Goal: Use online tool/utility: Use online tool/utility

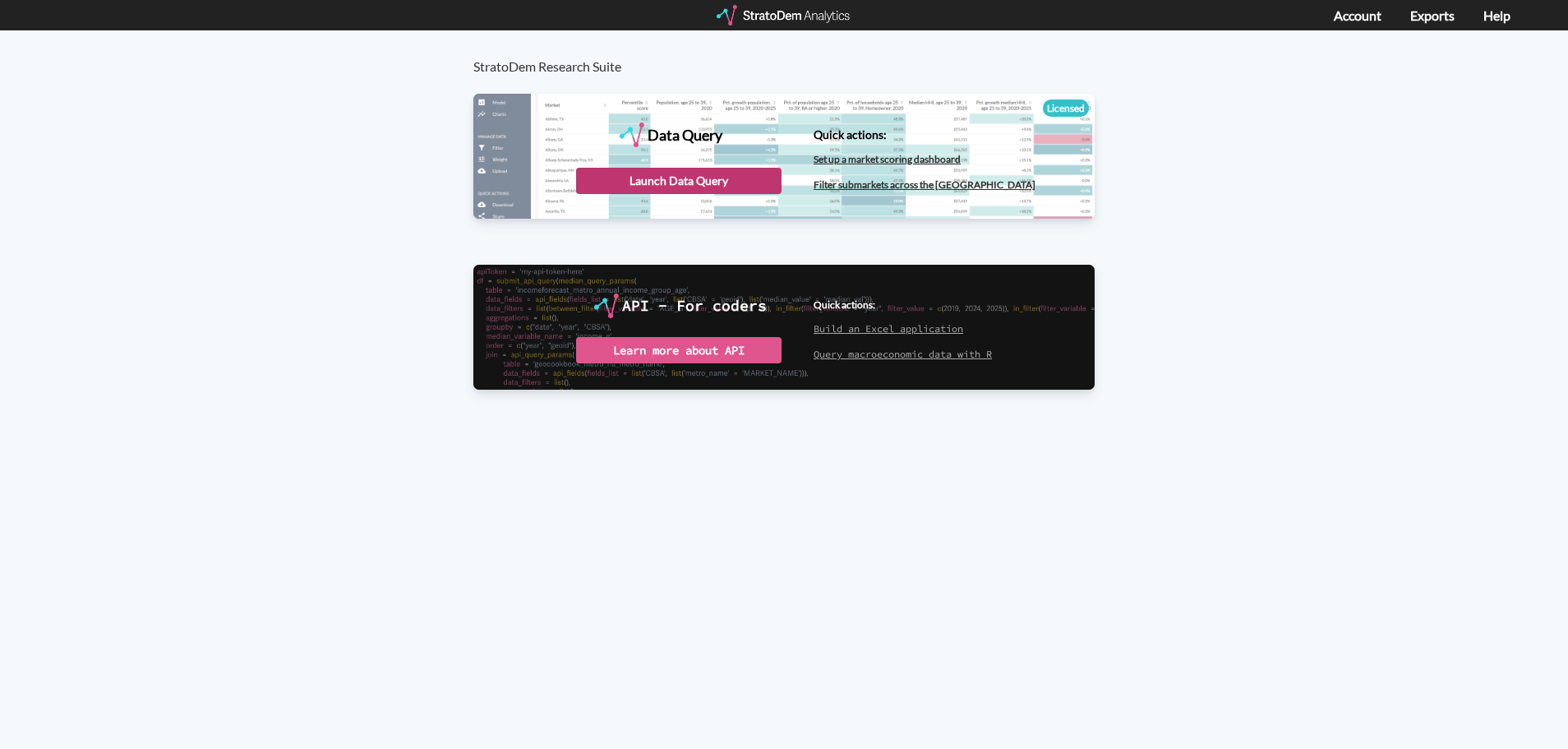
click at [726, 173] on div "Launch Data Query" at bounding box center [679, 181] width 205 height 27
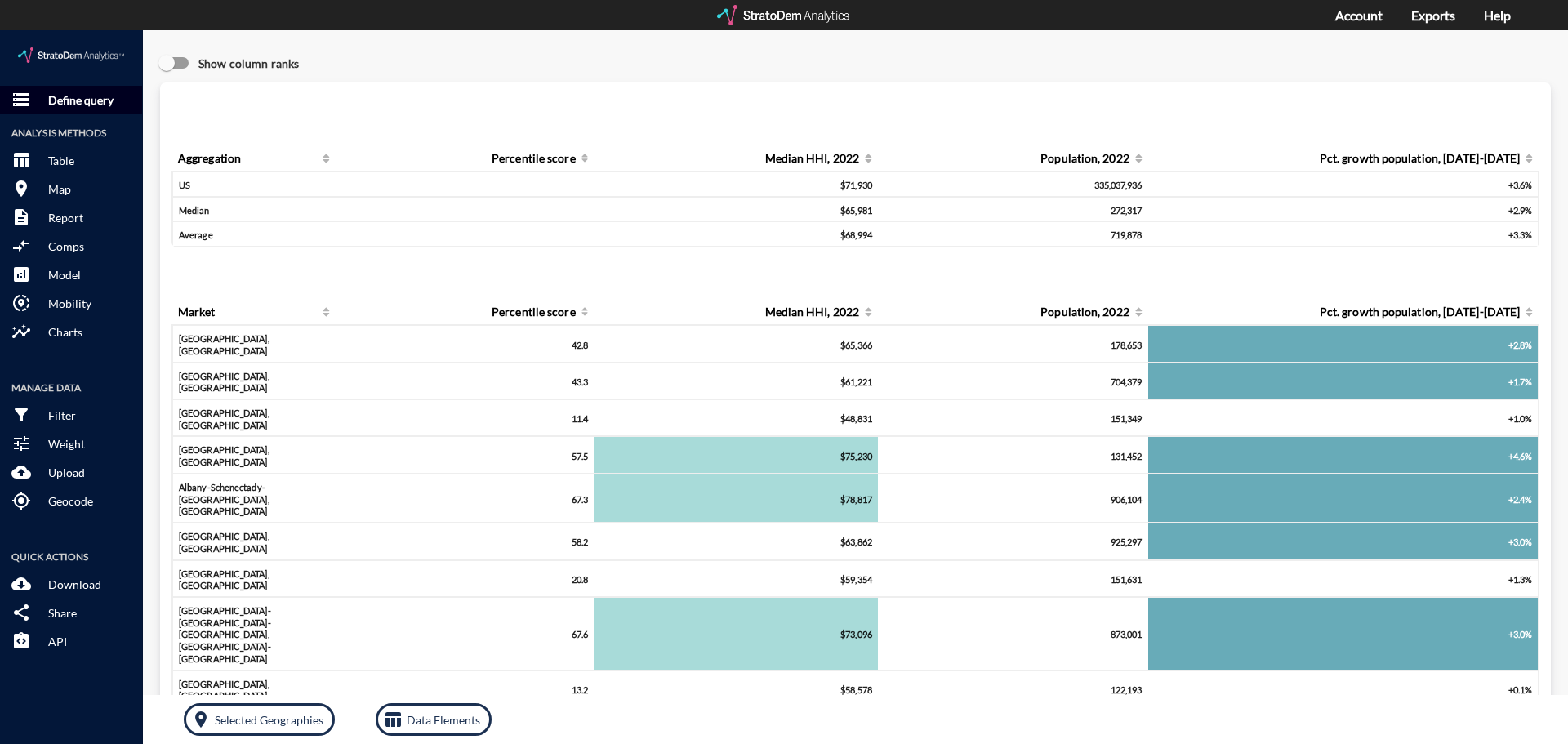
click p "Define query"
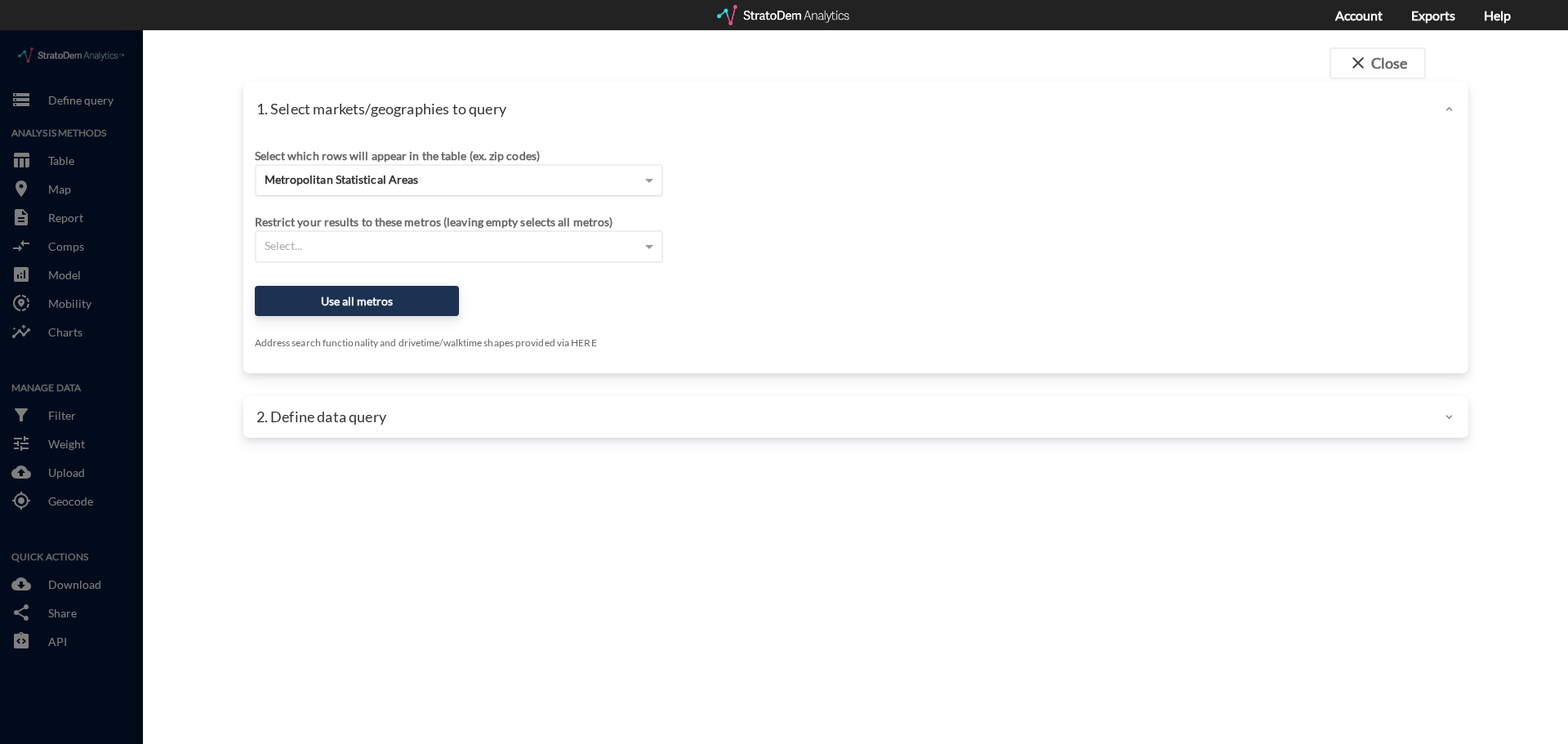
click div "Metropolitan Statistical Areas"
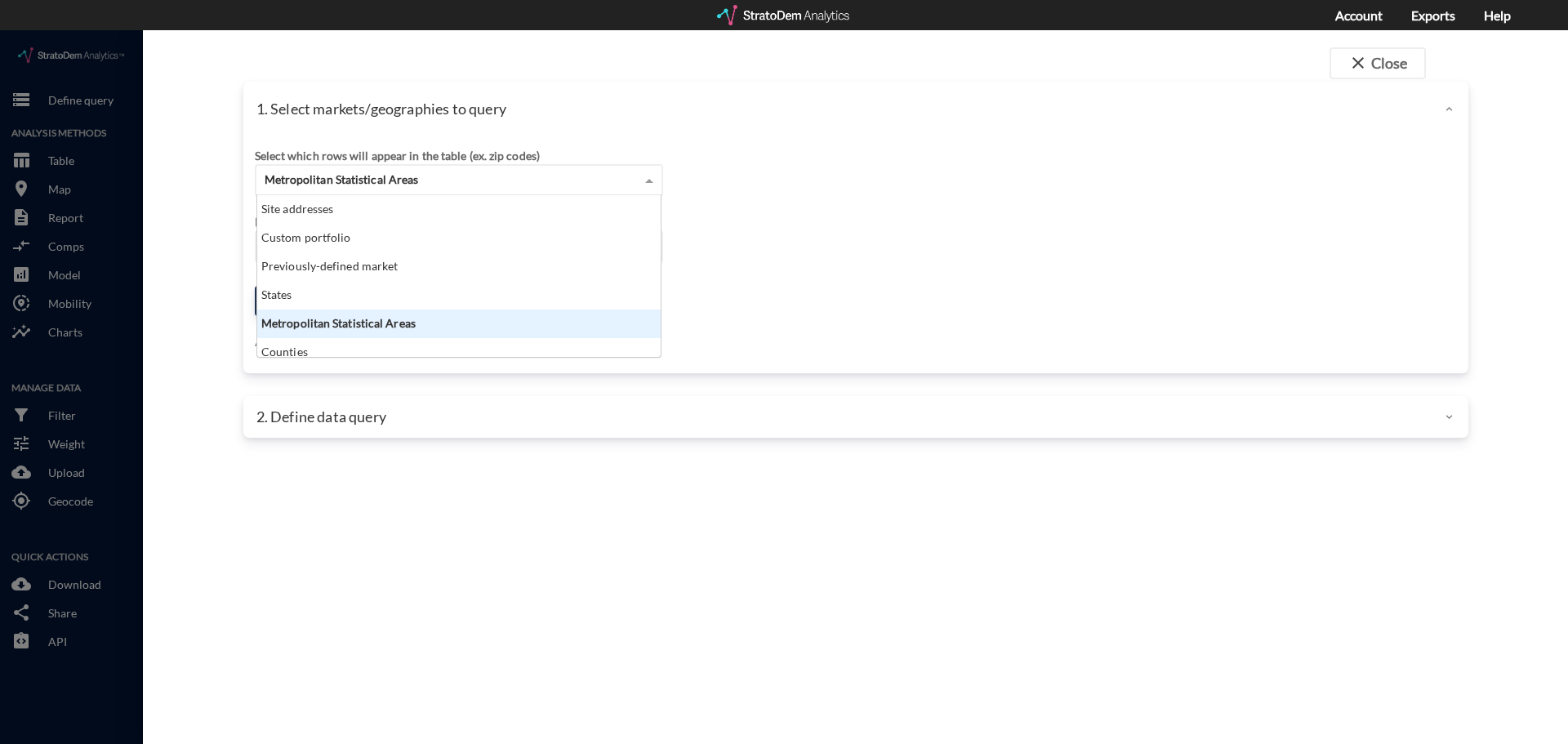
scroll to position [149, 393]
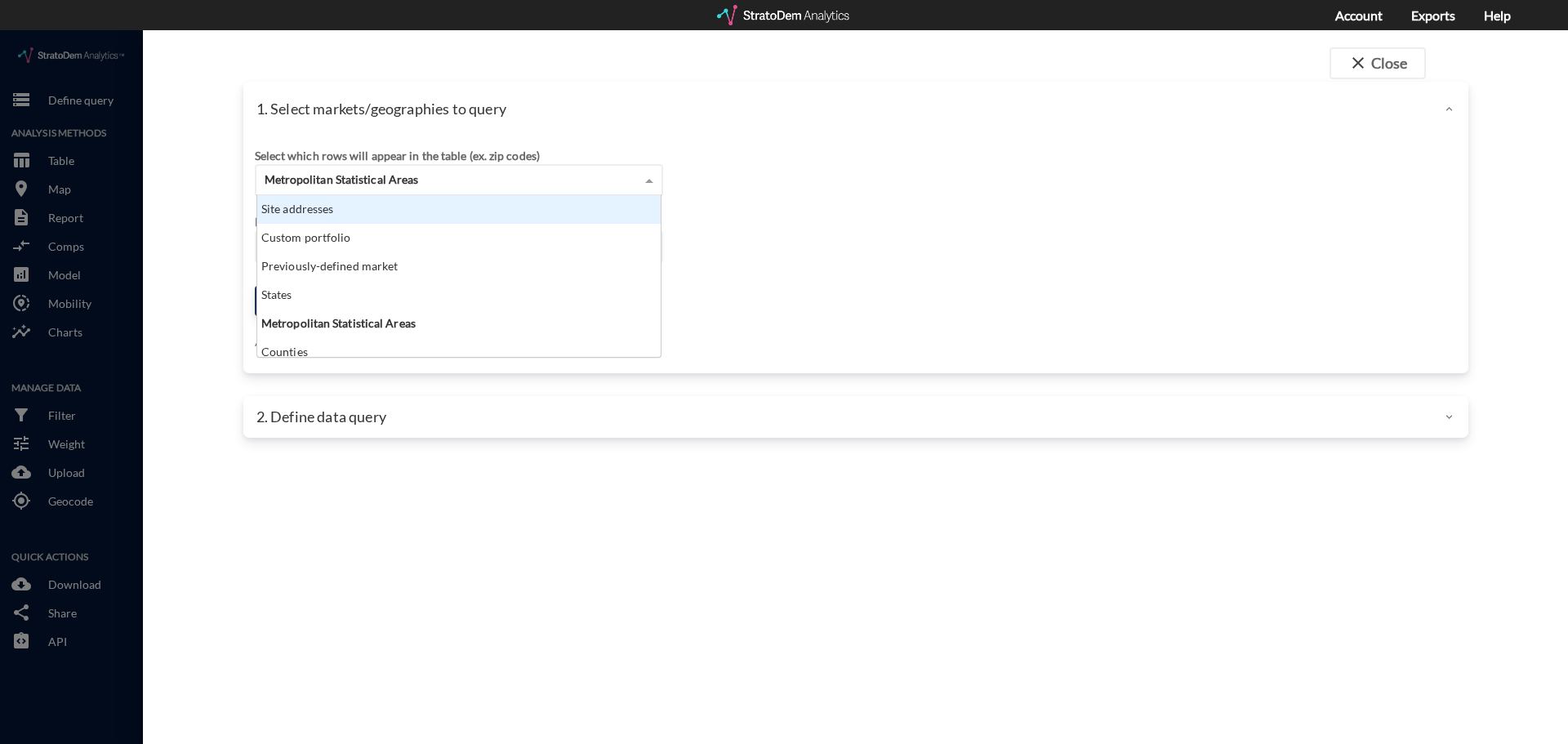
click div "Site addresses"
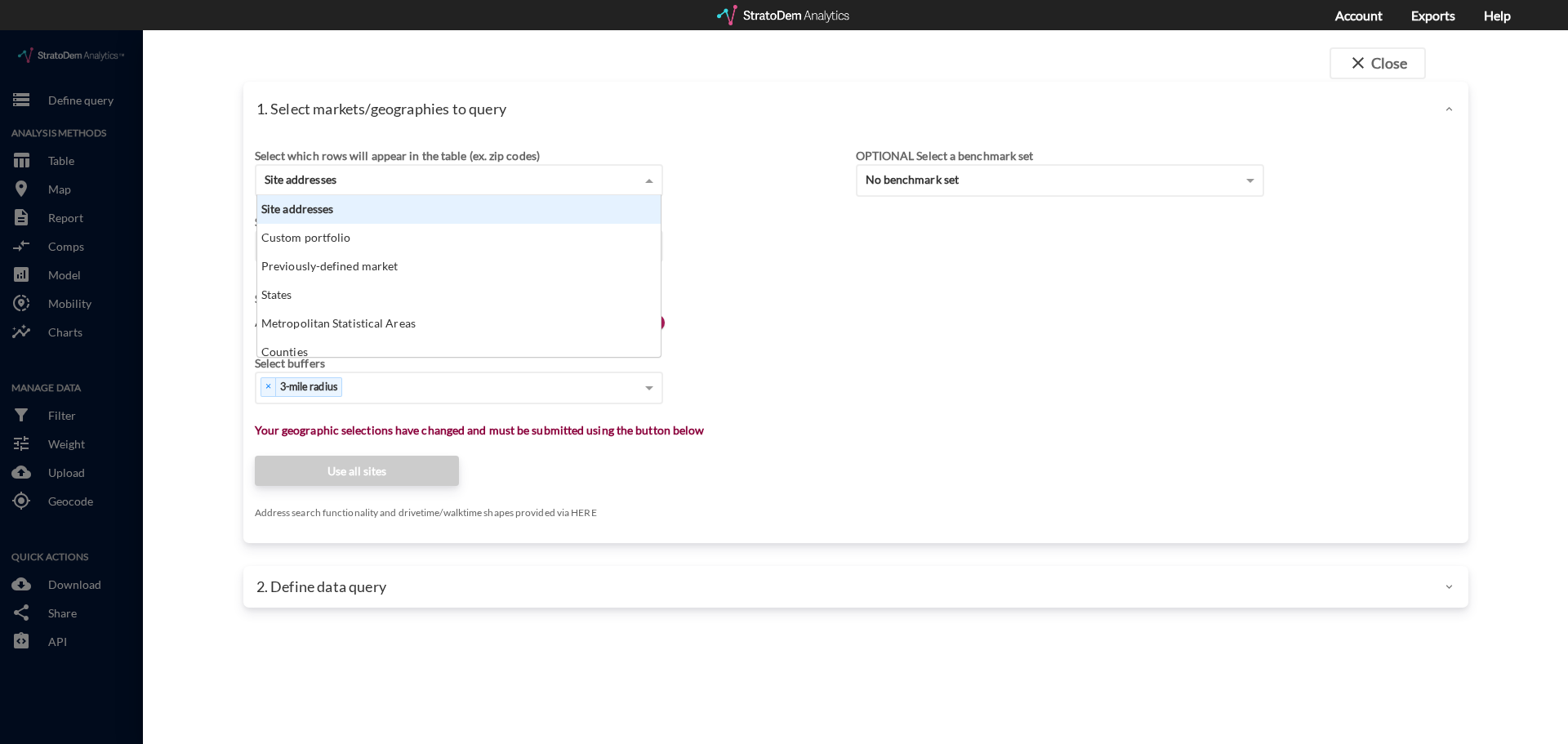
click div "Site addresses"
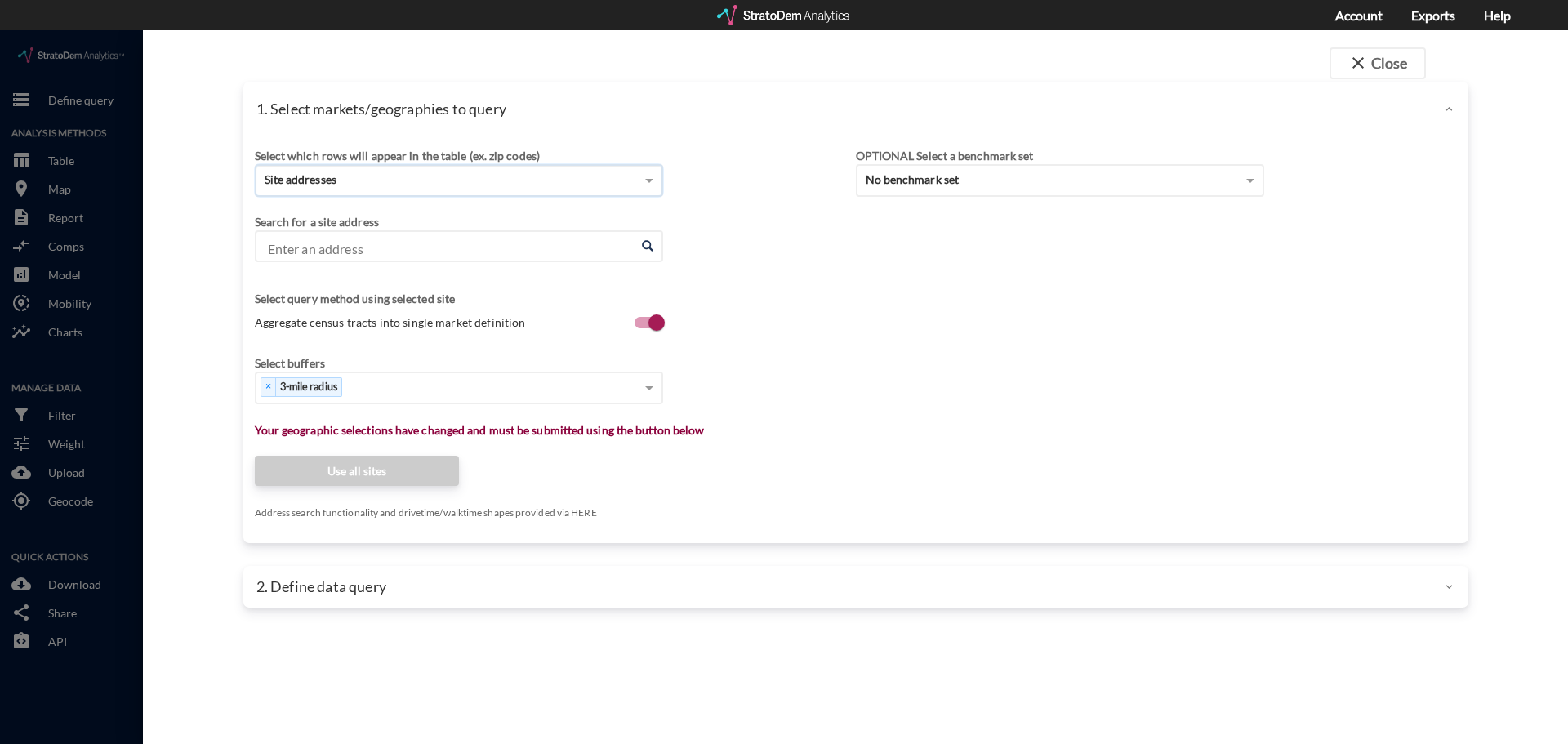
click input "Enter an address"
paste input "2151 Prairie Dr, Prosper, TX 75078"
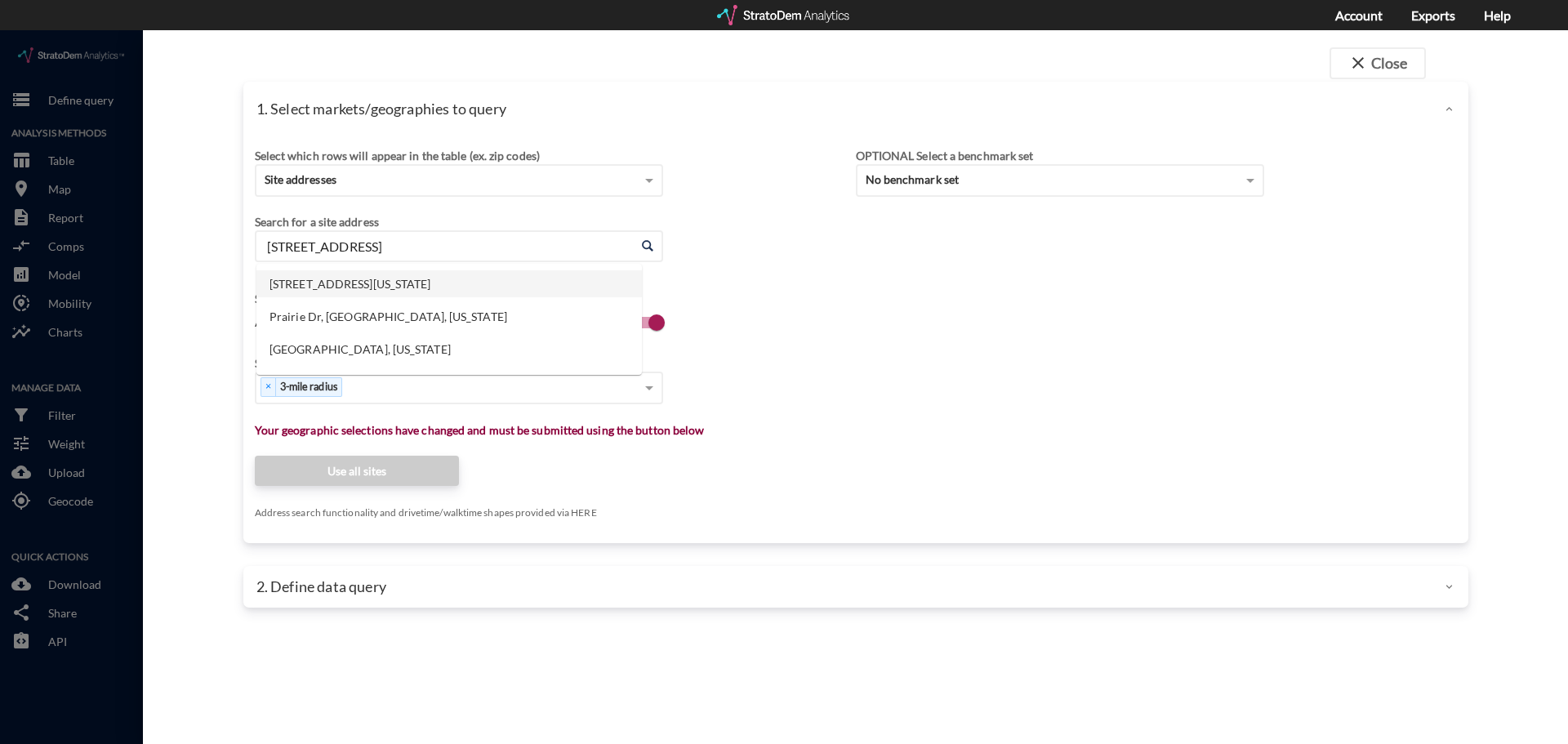
click li "2151 Prairie Dr, Prosper, Texas"
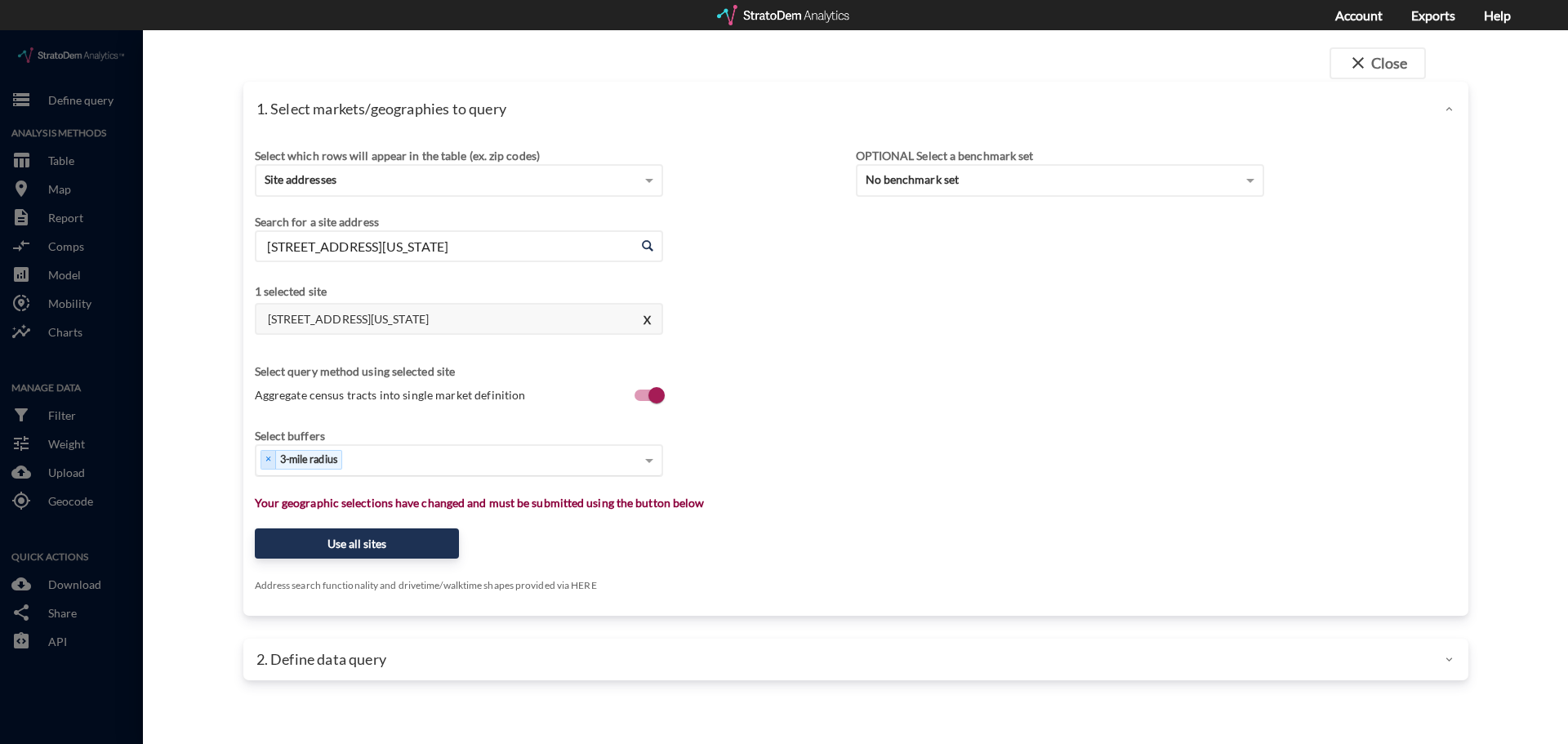
type input "2151 Prairie Dr, Prosper, Texas"
click div "Select..."
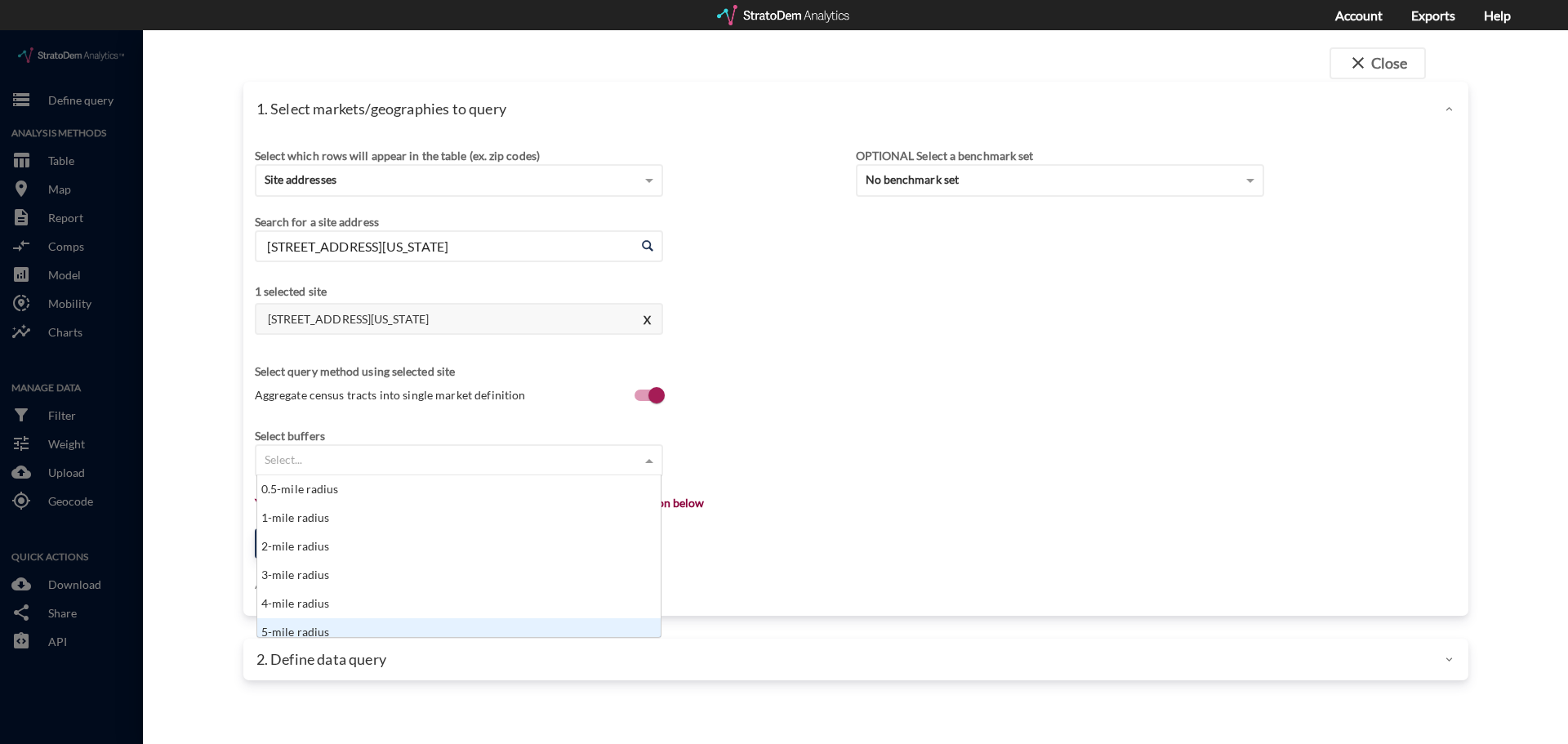
scroll to position [8, 0]
click div "5-mile radius"
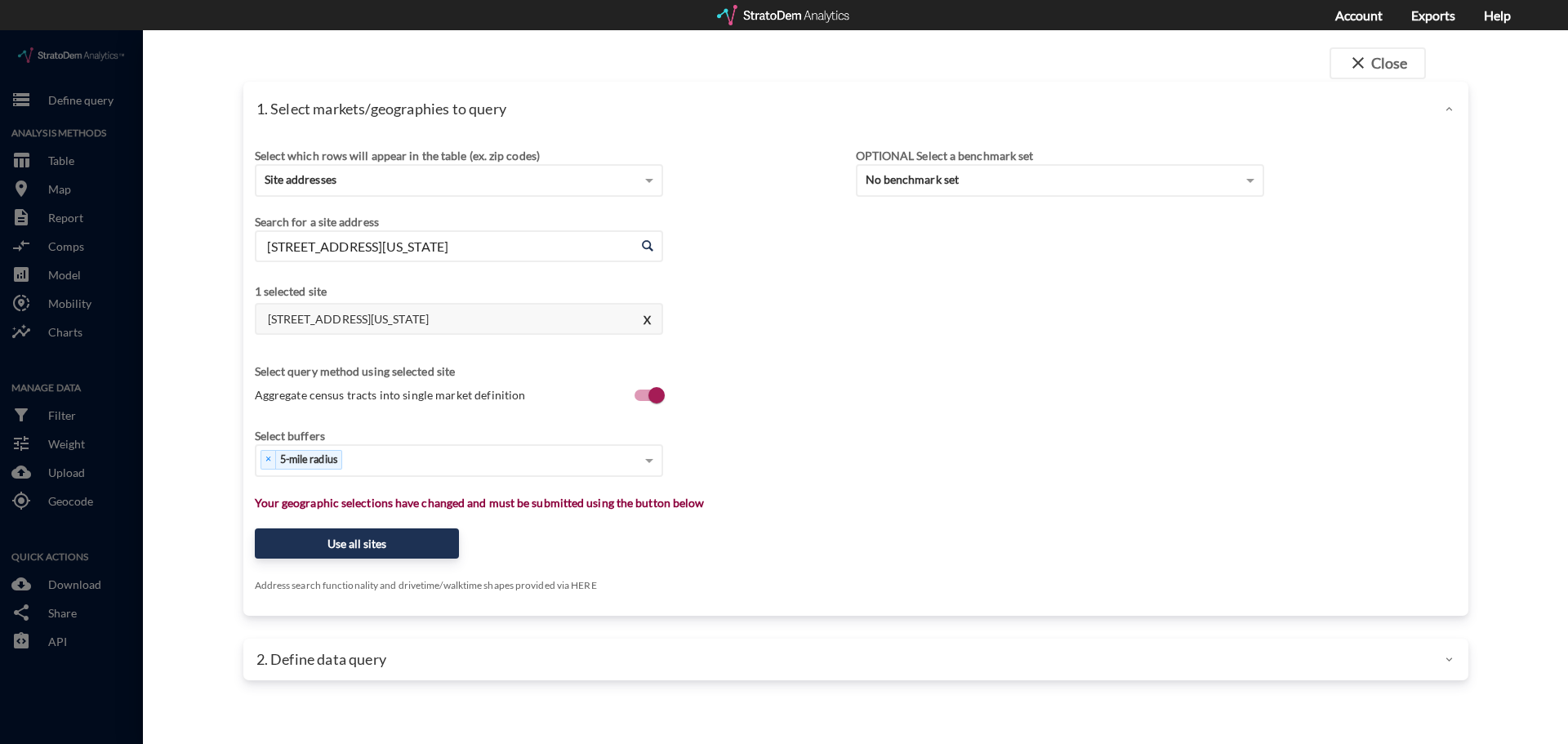
click div "Select which rows will appear in the table (ex. zip codes) Site addresses Selec…"
click button "Use all sites"
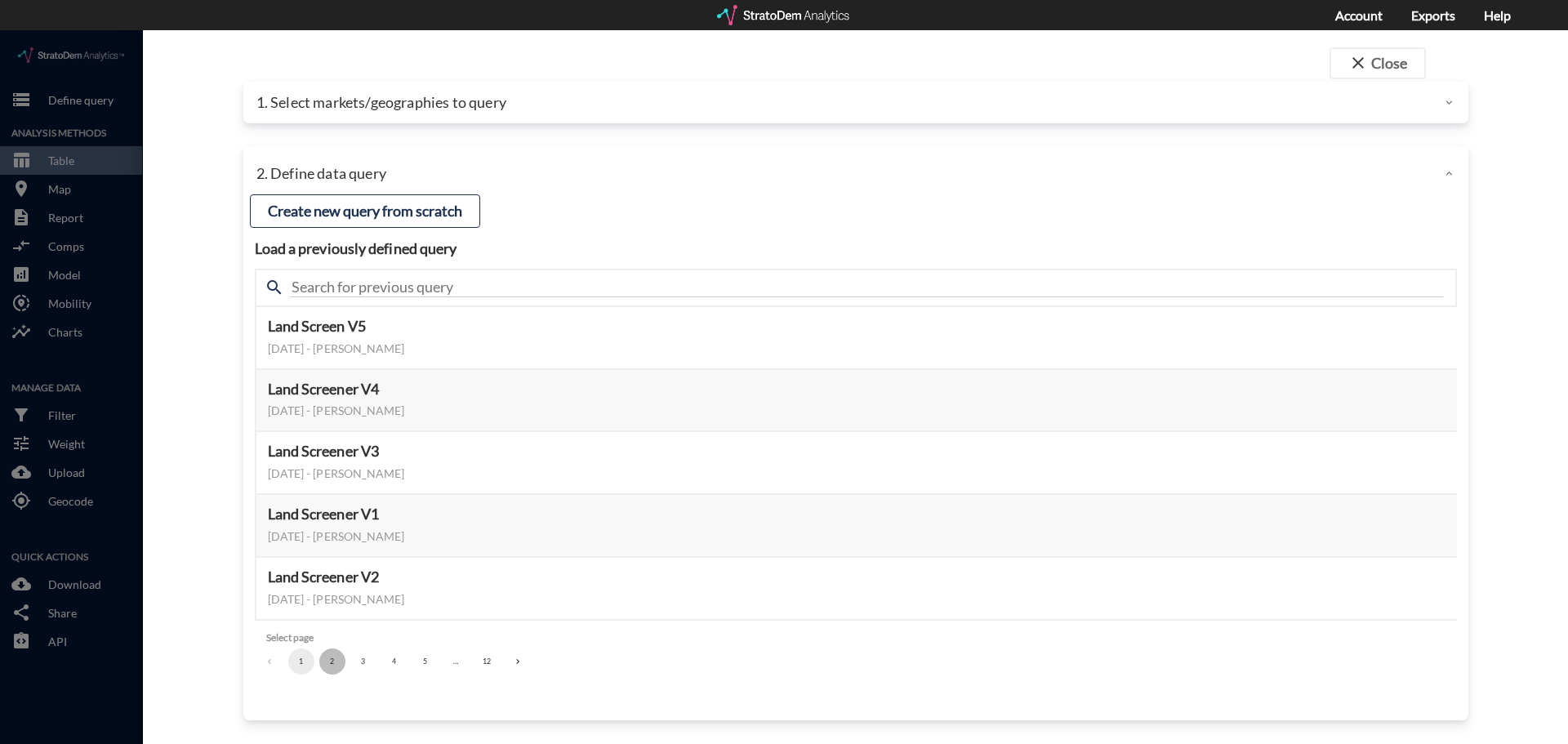
click button "2"
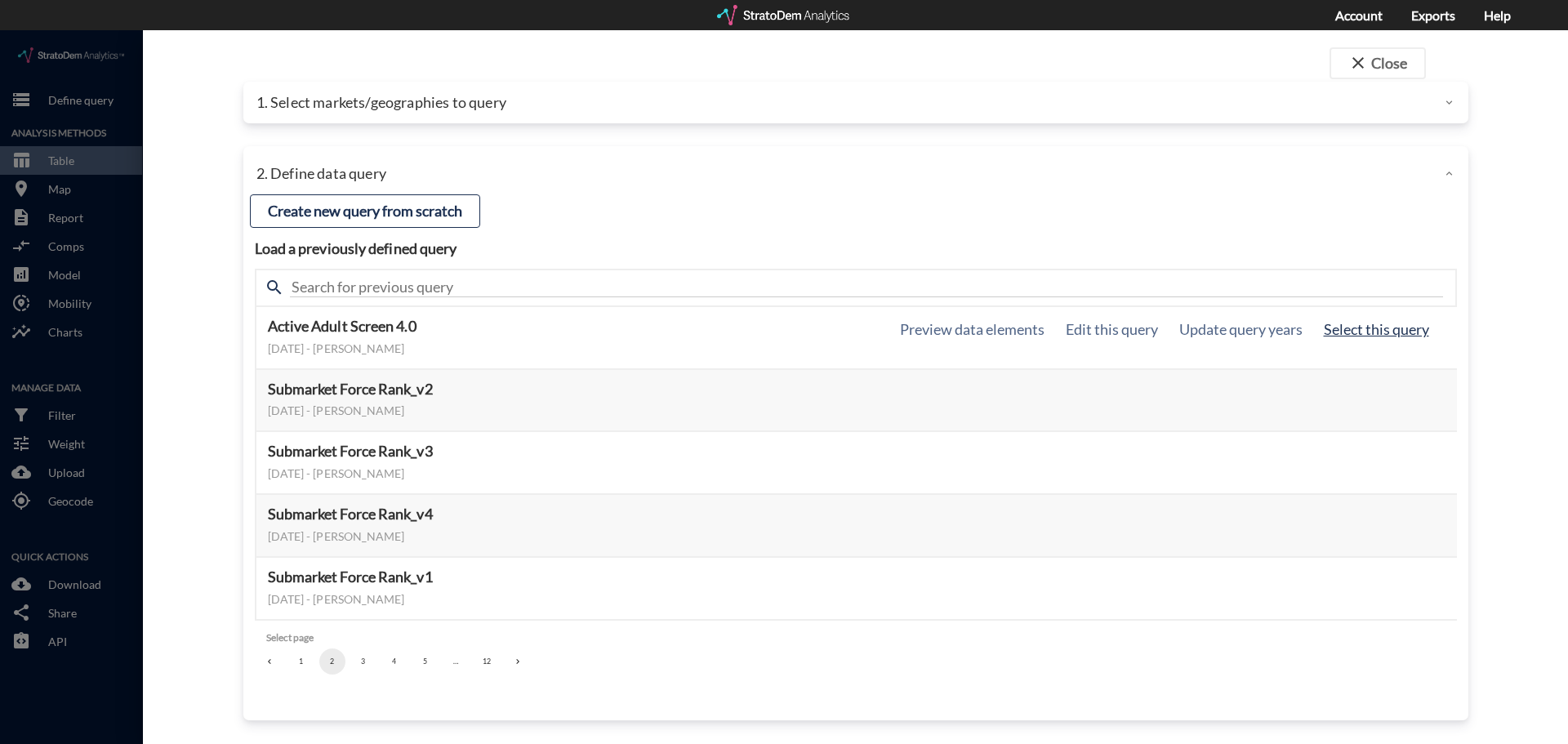
click button "Select this query"
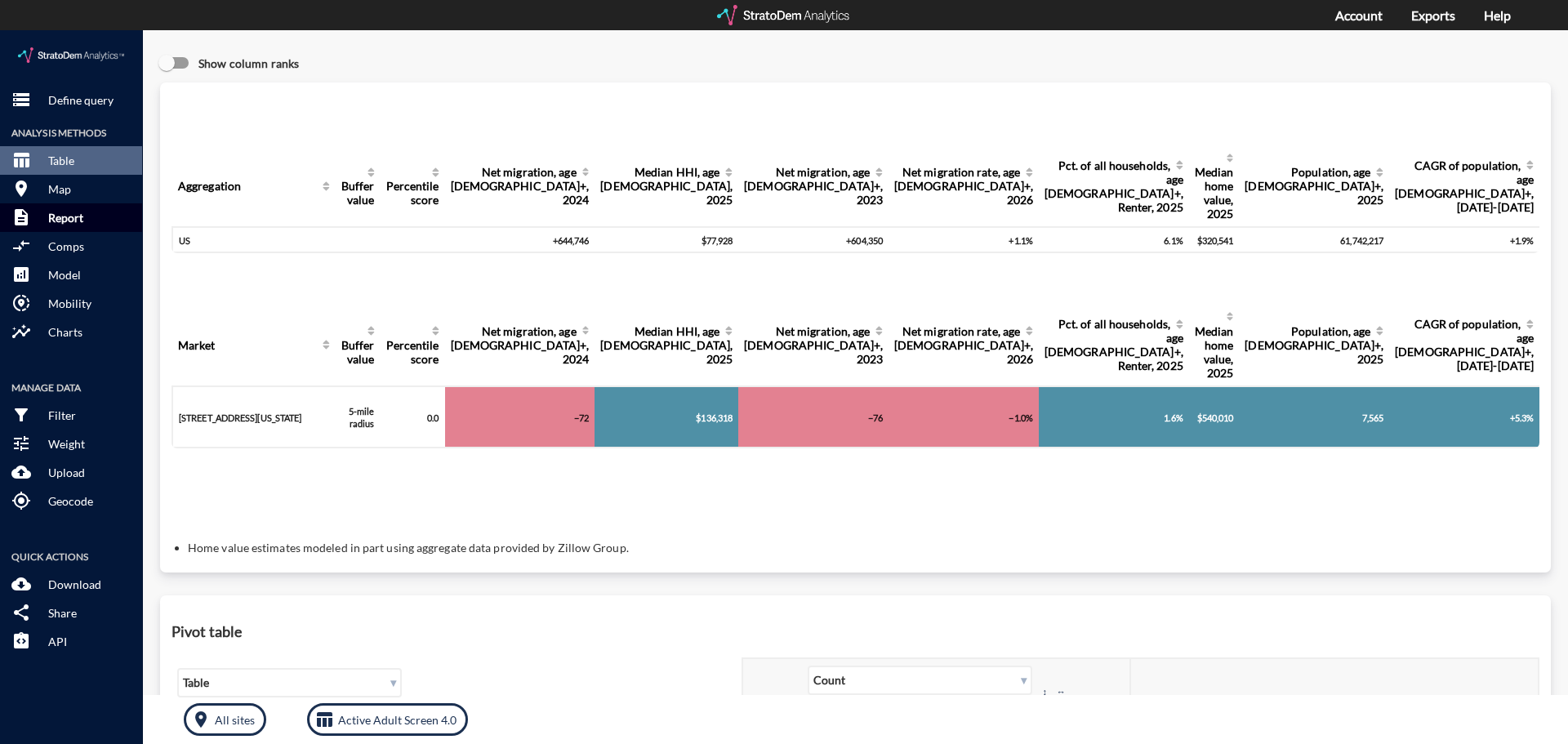
click button "description Report"
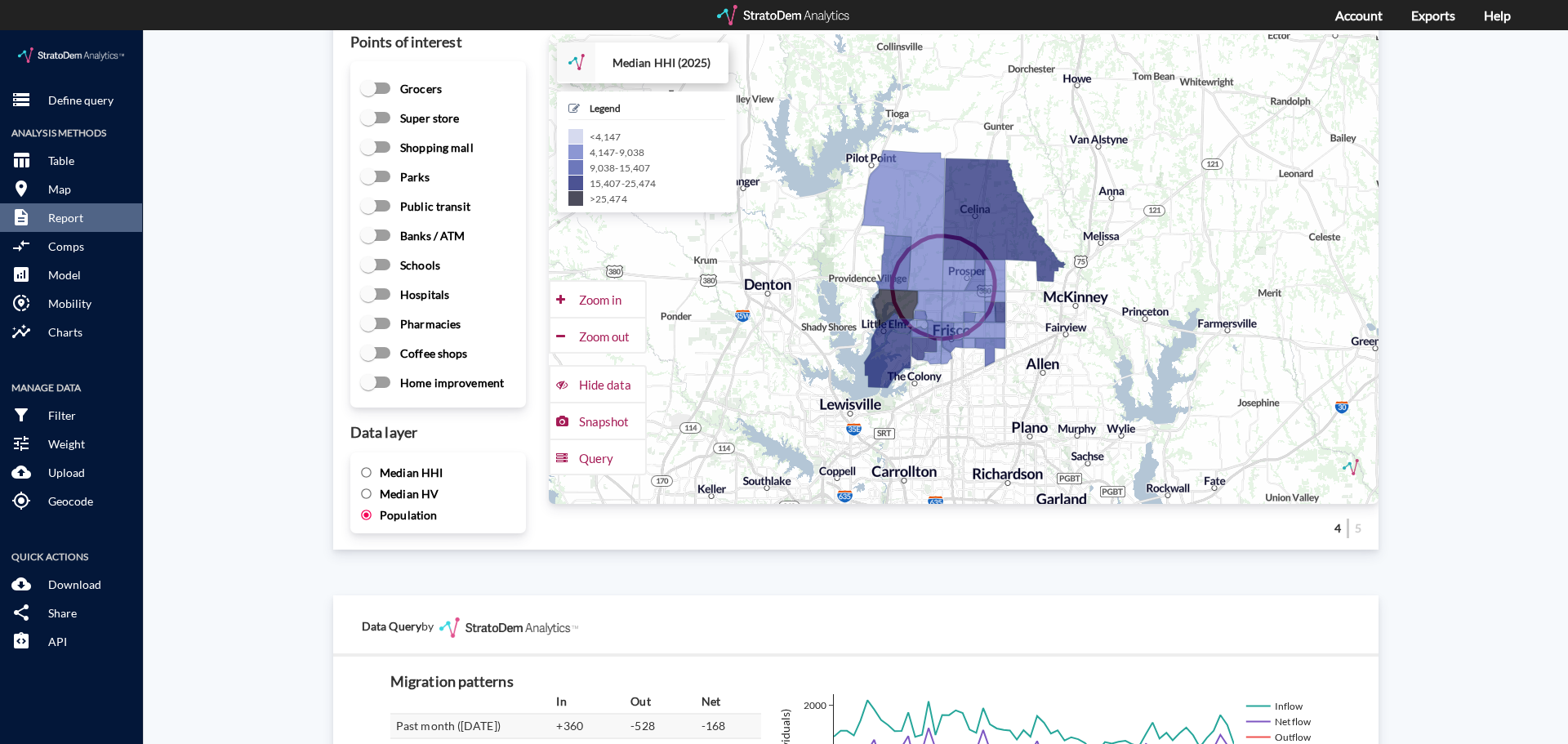
scroll to position [2760, 0]
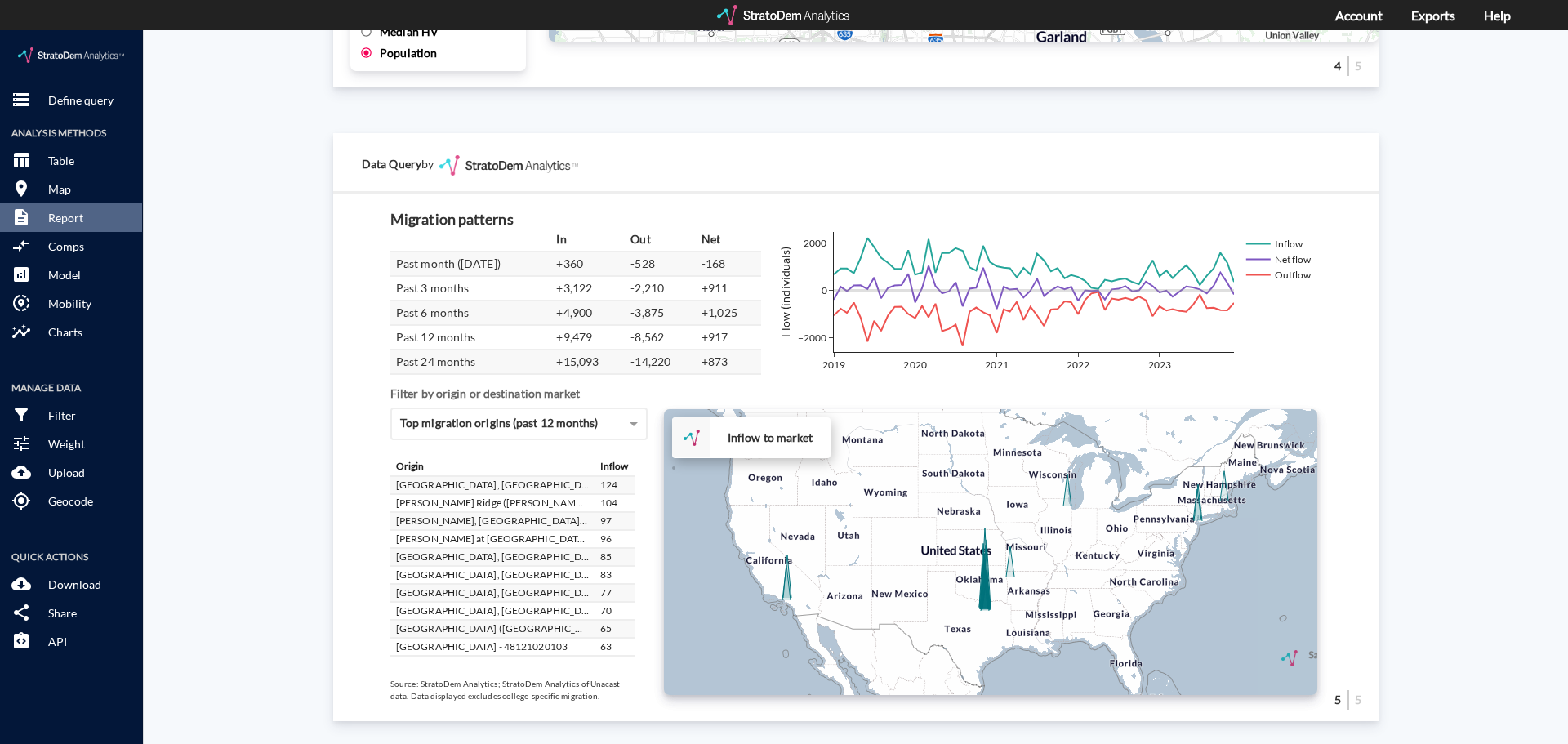
click div "+ − Inflow to market CUSTOMIZE DATA Draw a polygon Draw a rectangle Draw a mark…"
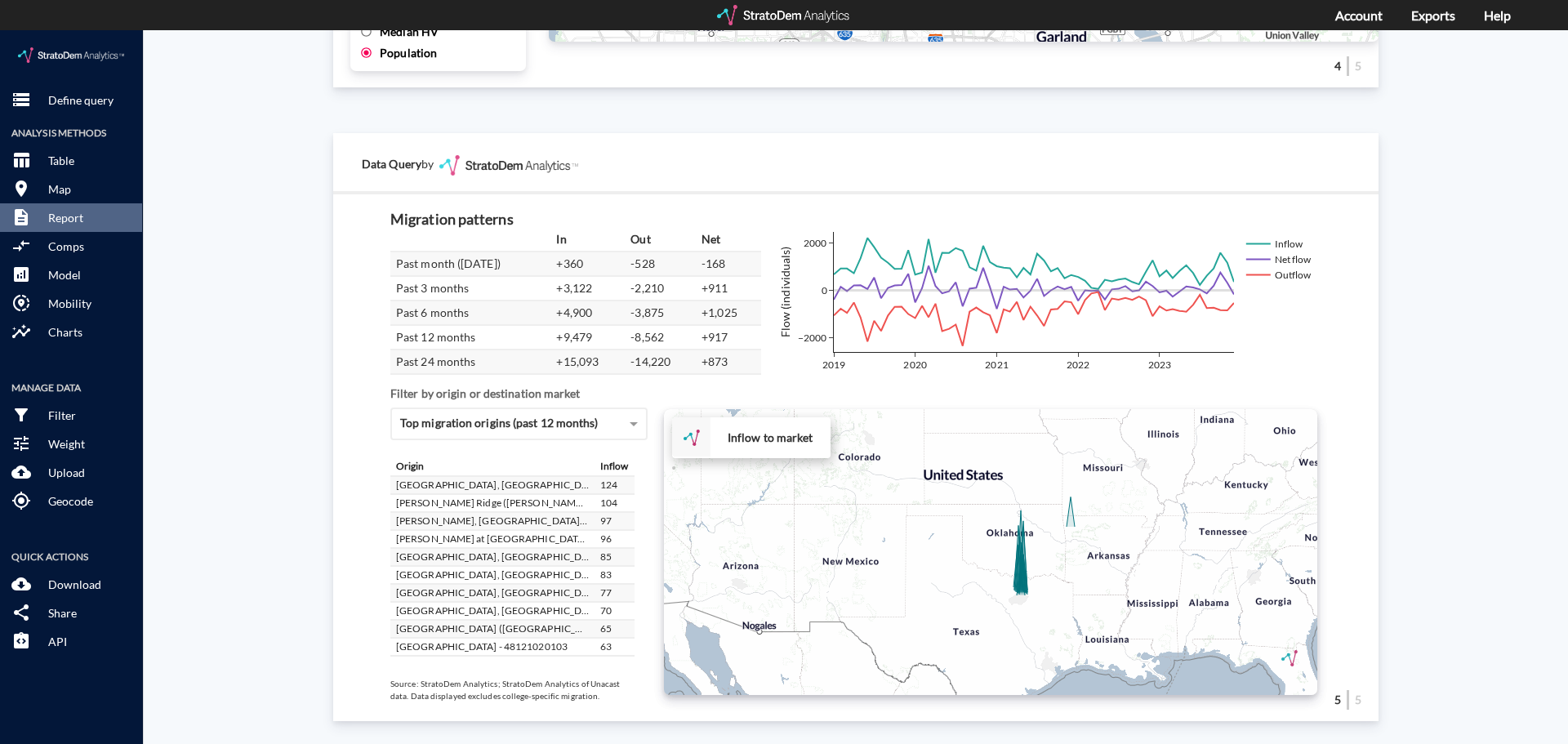
click div "+ − Inflow to market CUSTOMIZE DATA Draw a polygon Draw a rectangle Draw a mark…"
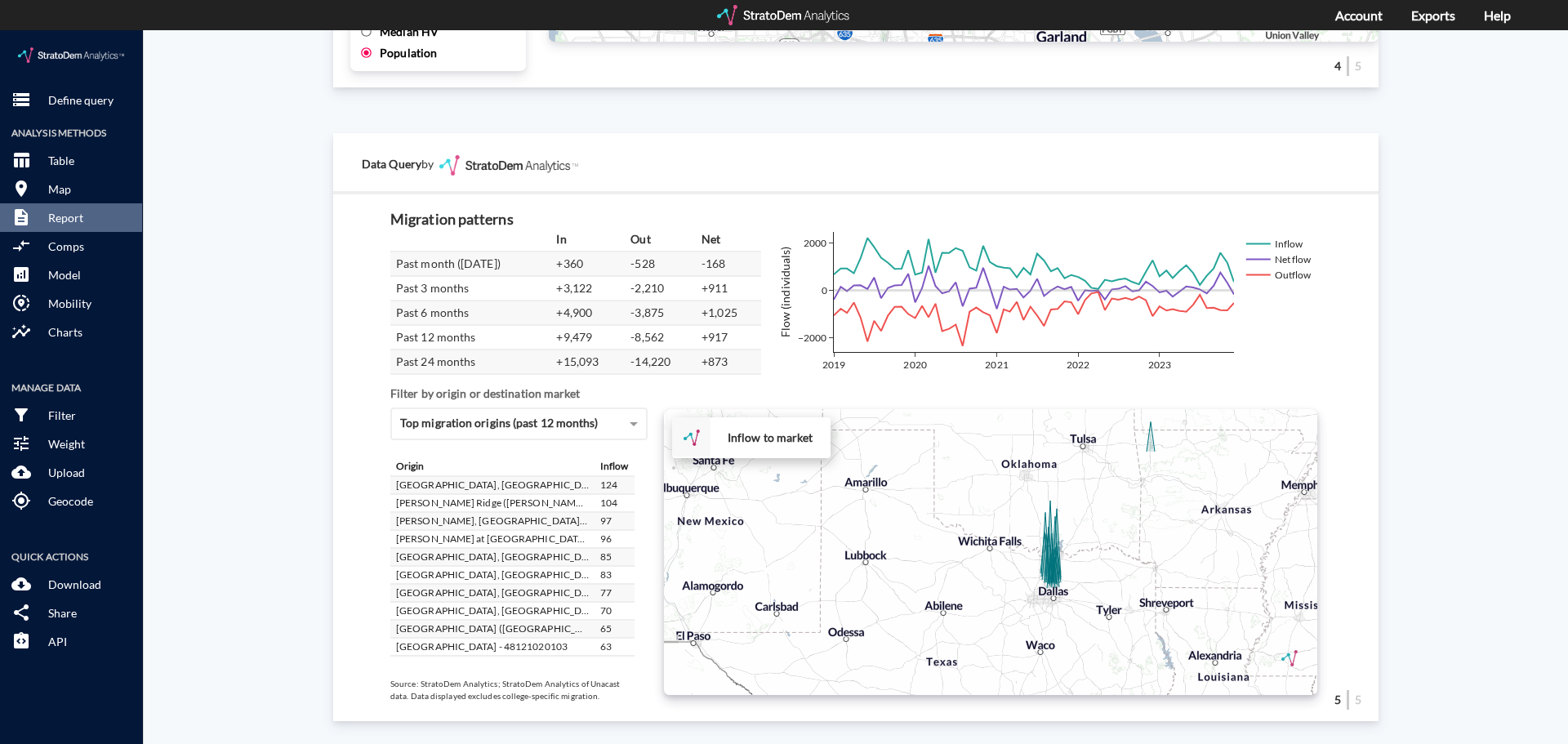
click div "+ − Inflow to market CUSTOMIZE DATA Draw a polygon Draw a rectangle Draw a mark…"
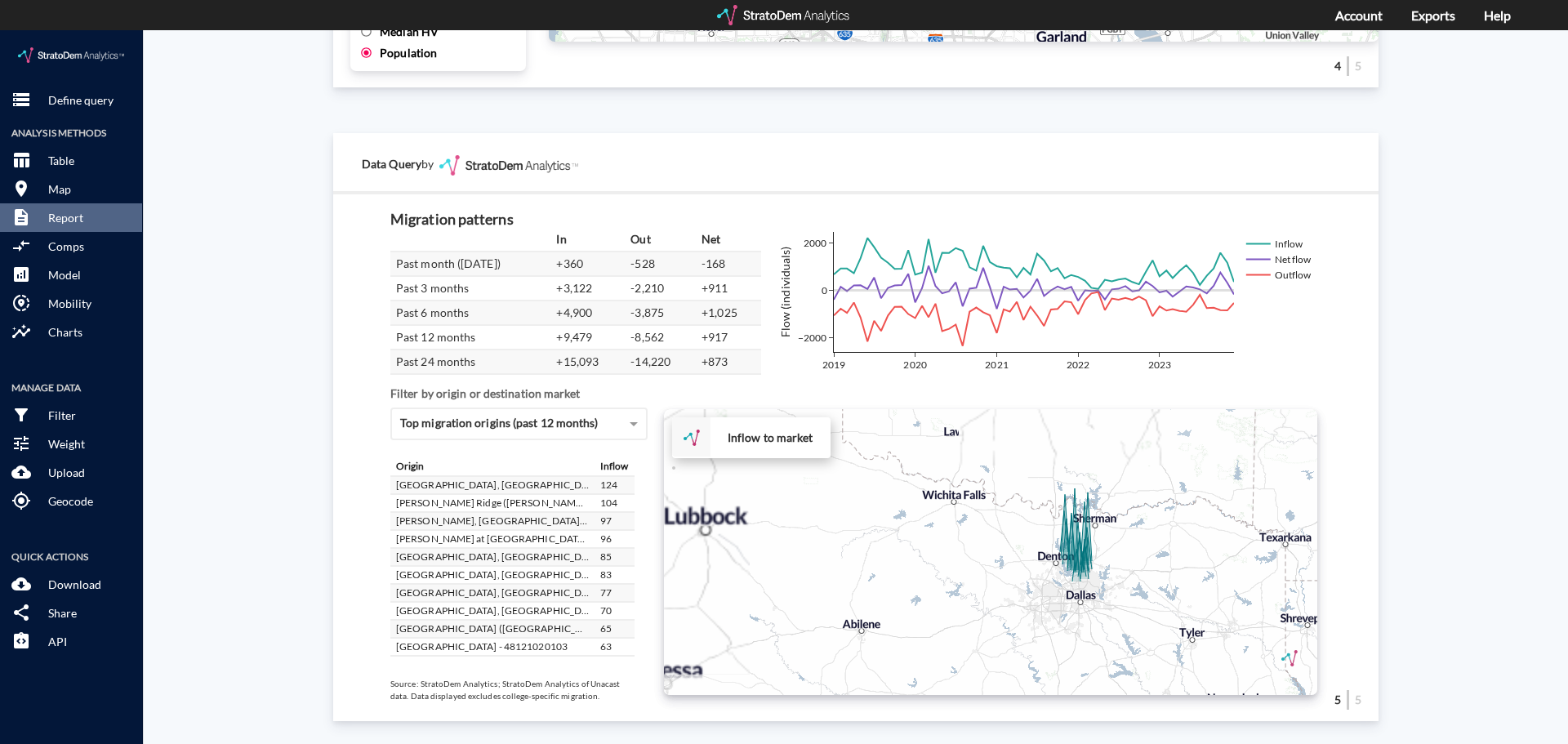
click div "+ − Inflow to market CUSTOMIZE DATA Draw a polygon Draw a rectangle Draw a mark…"
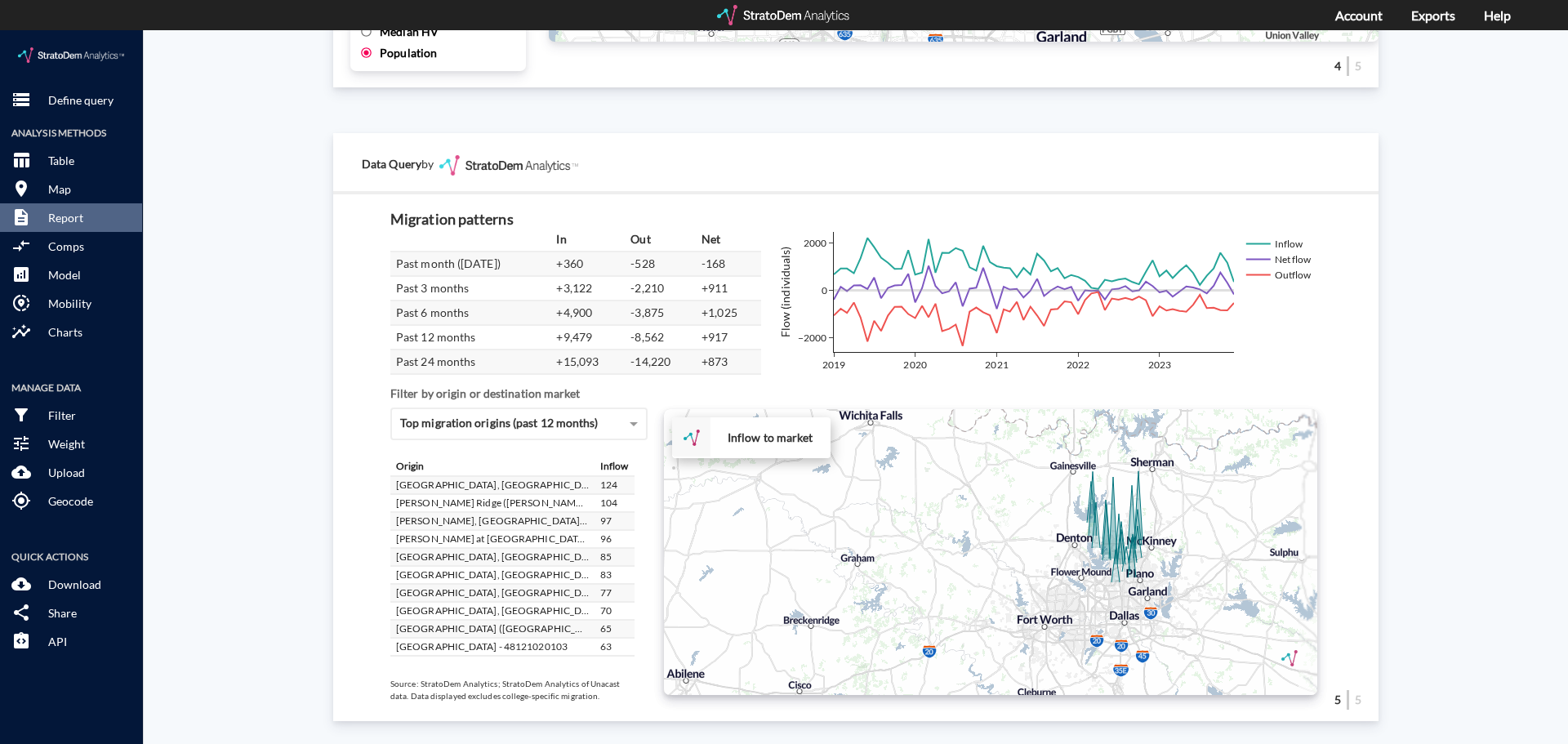
click div "+ − Inflow to market CUSTOMIZE DATA Draw a polygon Draw a rectangle Draw a mark…"
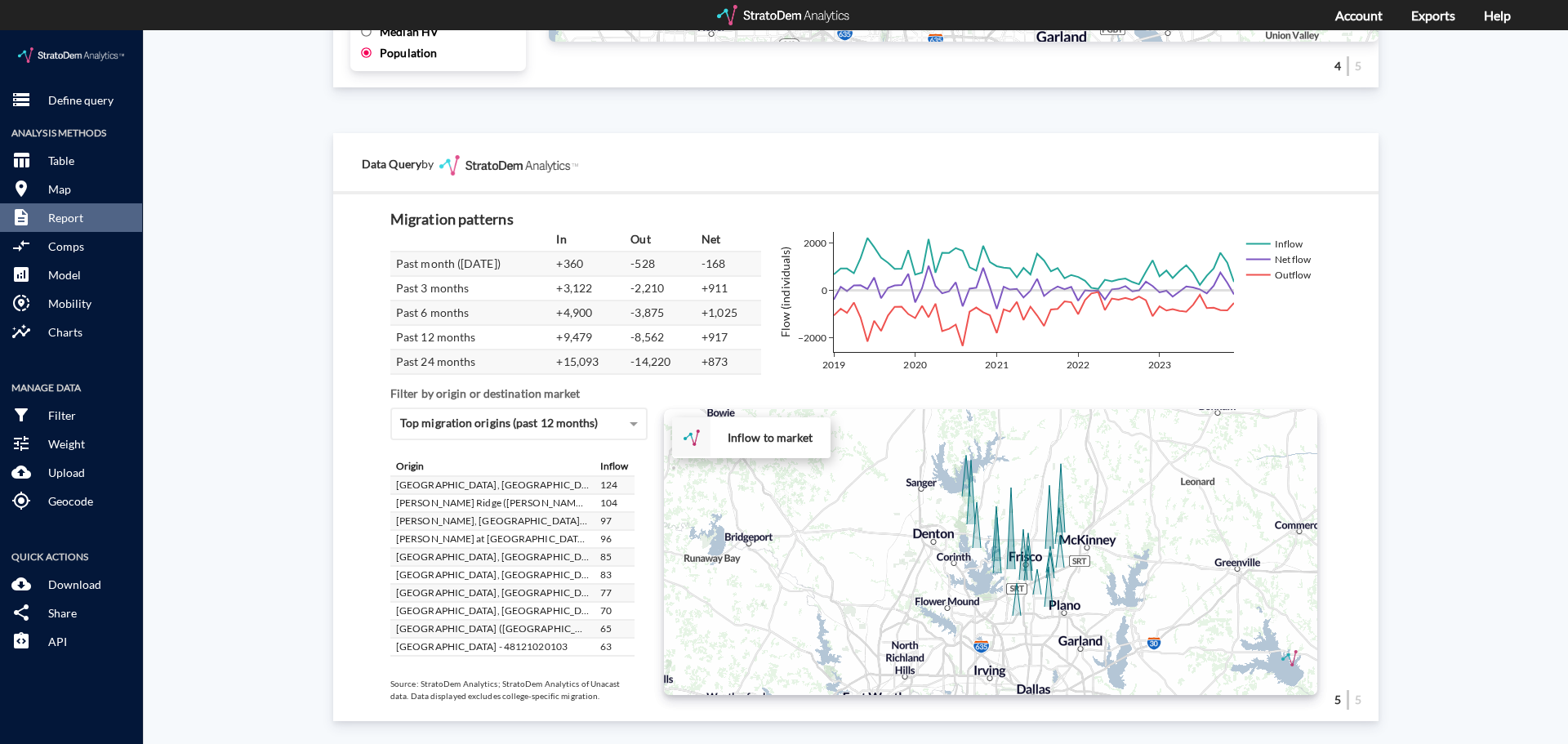
drag, startPoint x: 1067, startPoint y: 521, endPoint x: 900, endPoint y: 537, distance: 167.8
click div "+ − Inflow to market CUSTOMIZE DATA Draw a polygon Draw a rectangle Draw a mark…"
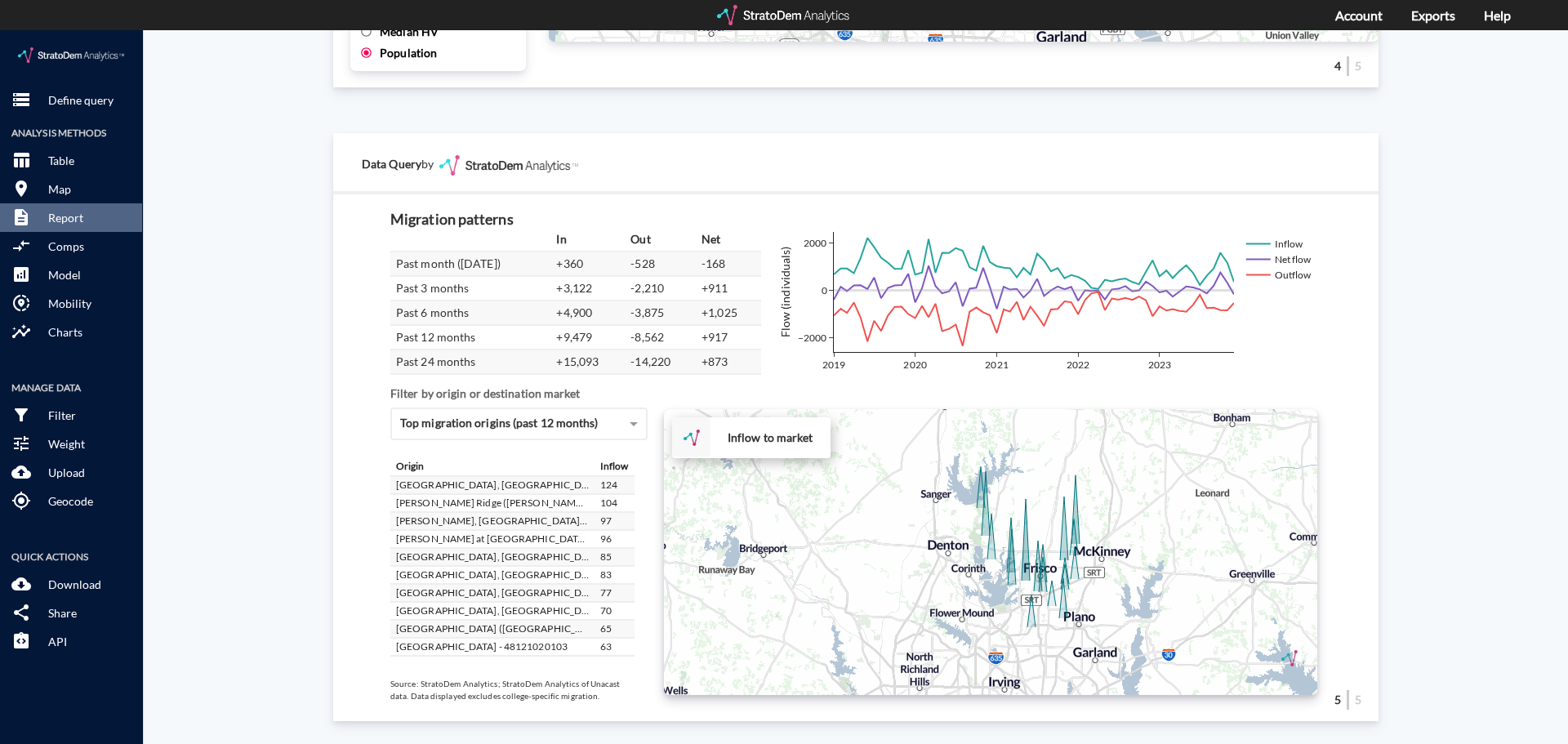
drag, startPoint x: 911, startPoint y: 528, endPoint x: 926, endPoint y: 540, distance: 19.2
click div "+ − Inflow to market CUSTOMIZE DATA Draw a polygon Draw a rectangle Draw a mark…"
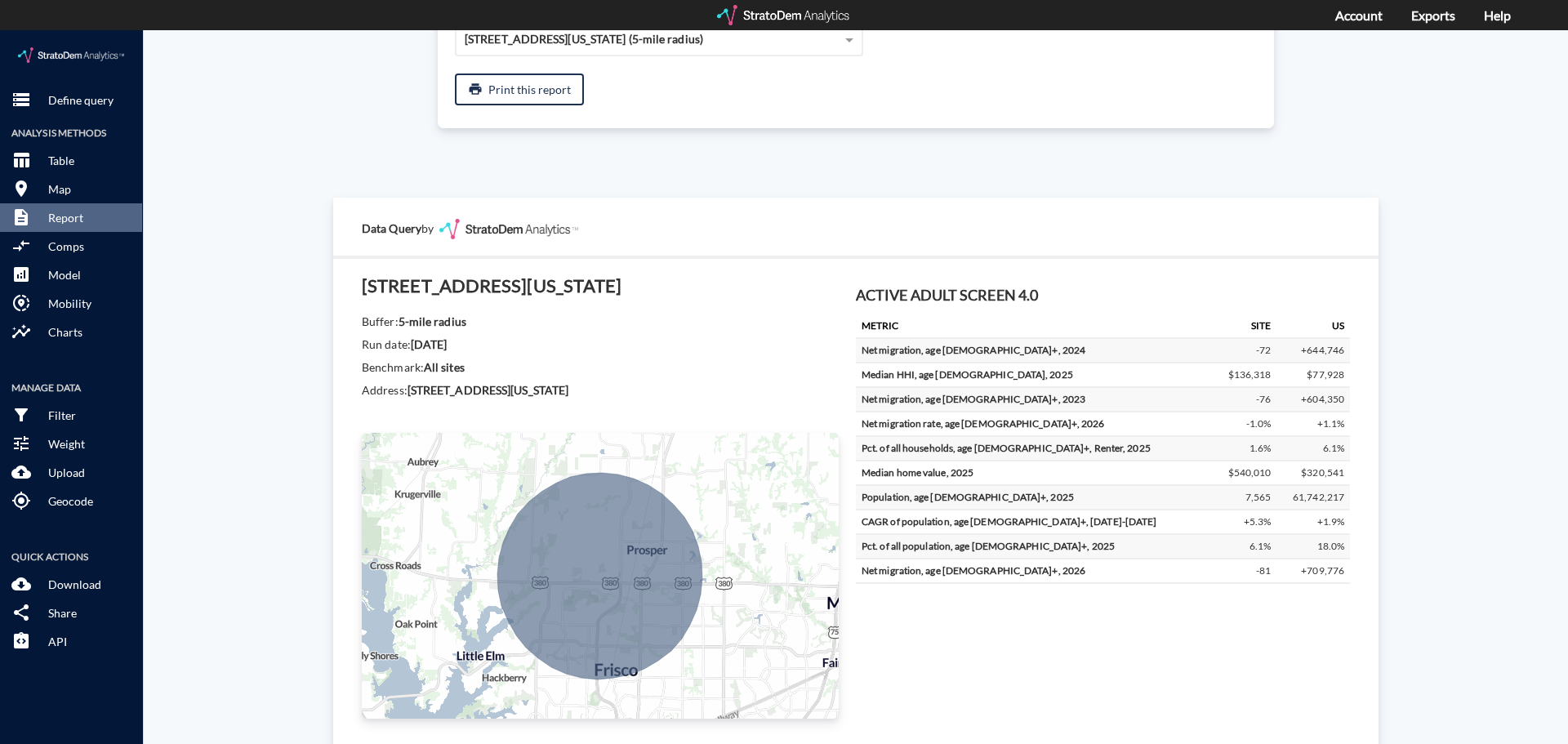
scroll to position [229, 0]
